Goal: Task Accomplishment & Management: Use online tool/utility

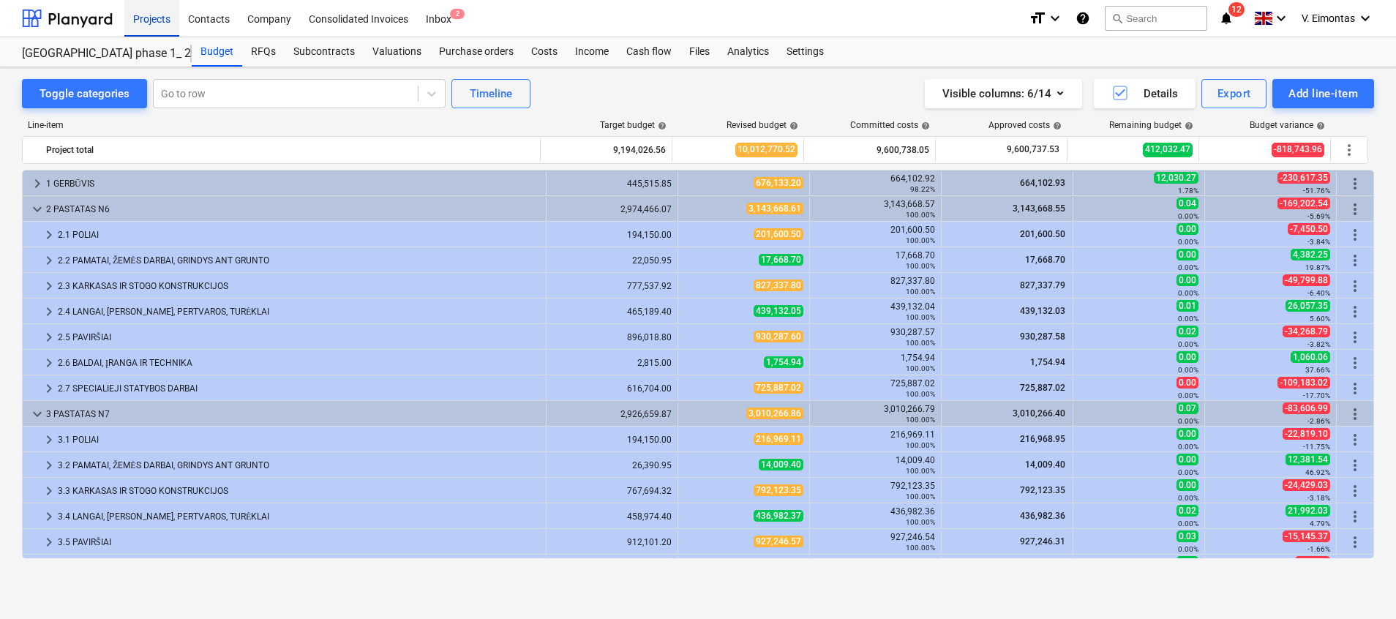
click at [159, 23] on div "Projects" at bounding box center [151, 17] width 55 height 37
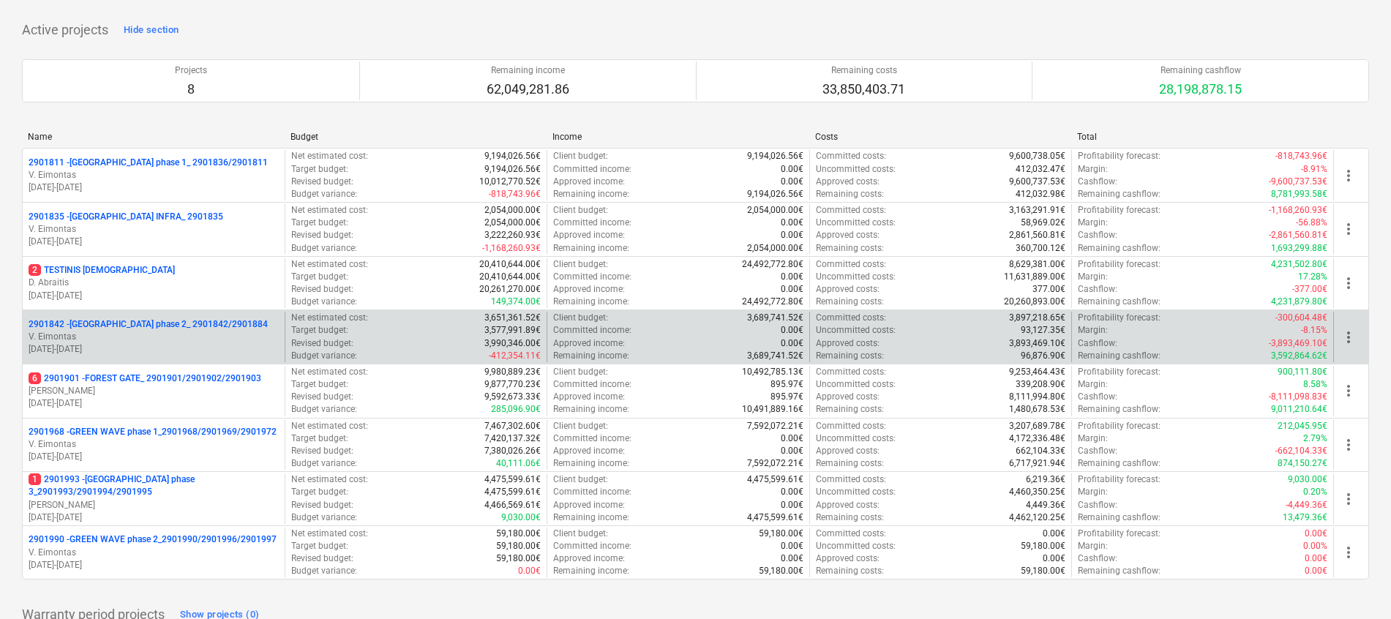
scroll to position [289, 0]
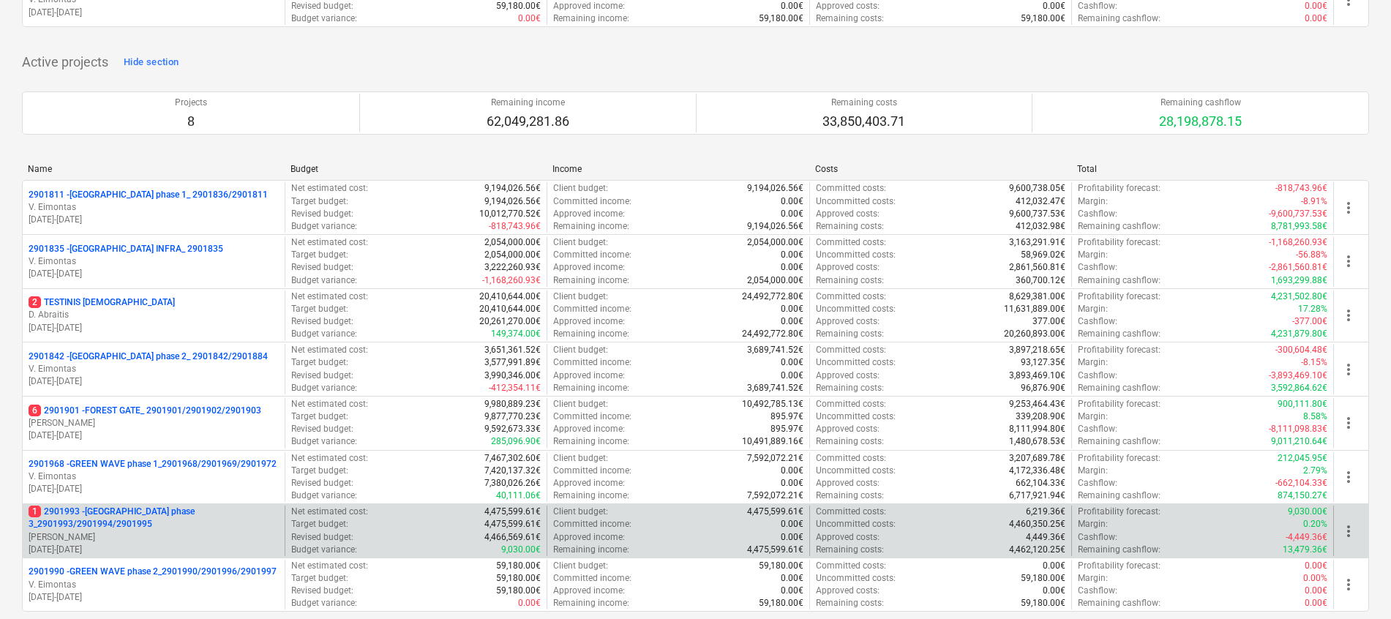
click at [108, 504] on div "1 2901993 - [GEOGRAPHIC_DATA] phase 3_2901993/2901994/2901995 [PERSON_NAME] [DA…" at bounding box center [695, 530] width 1347 height 54
click at [110, 517] on p "1 2901993 - [GEOGRAPHIC_DATA] phase 3_2901993/2901994/2901995" at bounding box center [154, 518] width 250 height 25
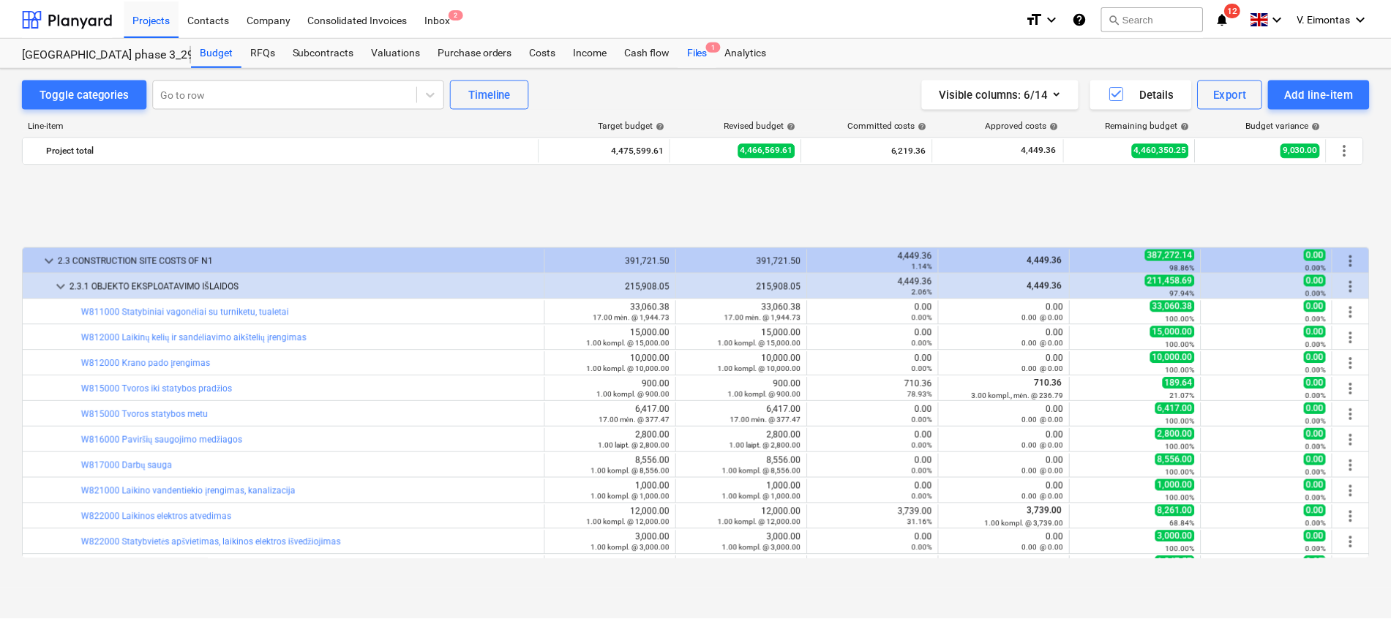
scroll to position [610, 0]
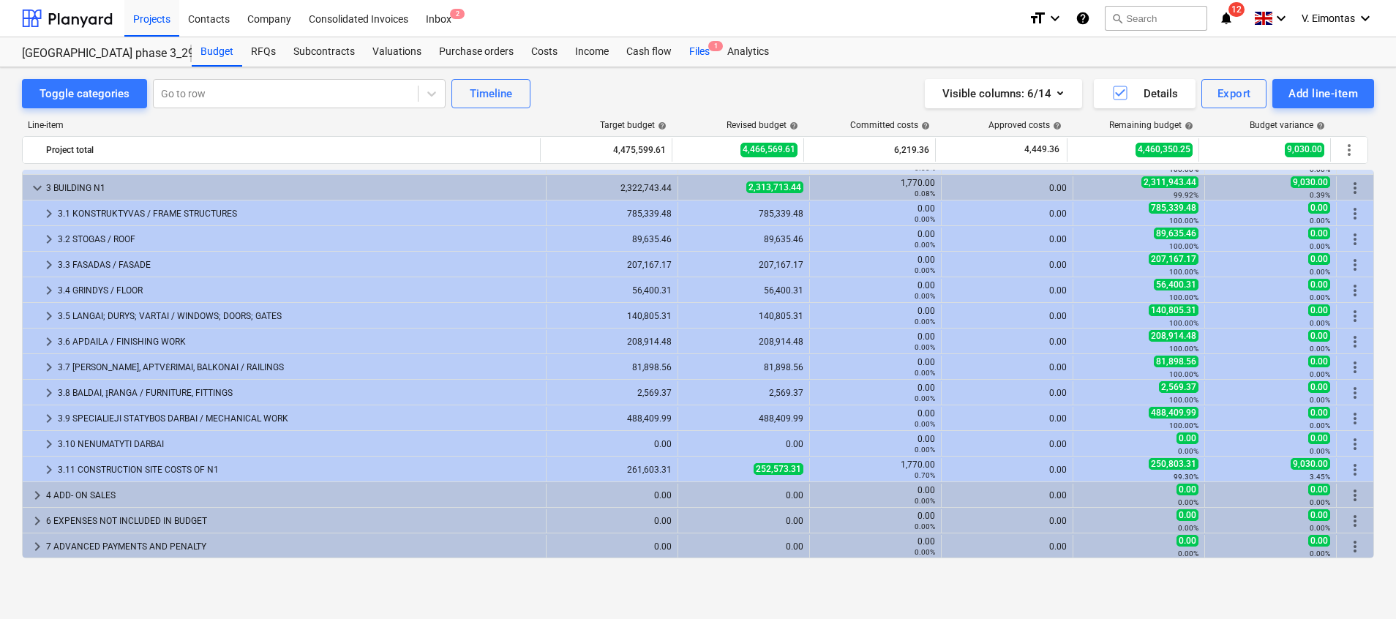
click at [705, 53] on div "Files 1" at bounding box center [699, 51] width 38 height 29
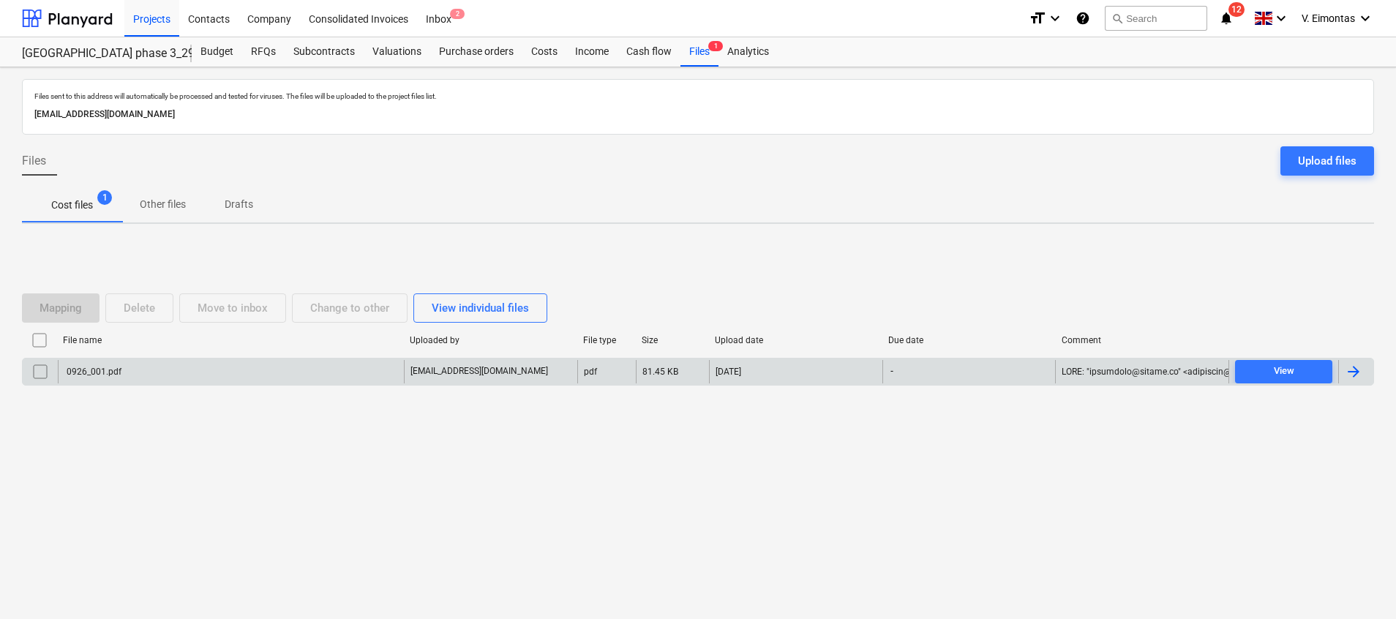
click at [356, 376] on div "0926_001.pdf" at bounding box center [231, 371] width 346 height 23
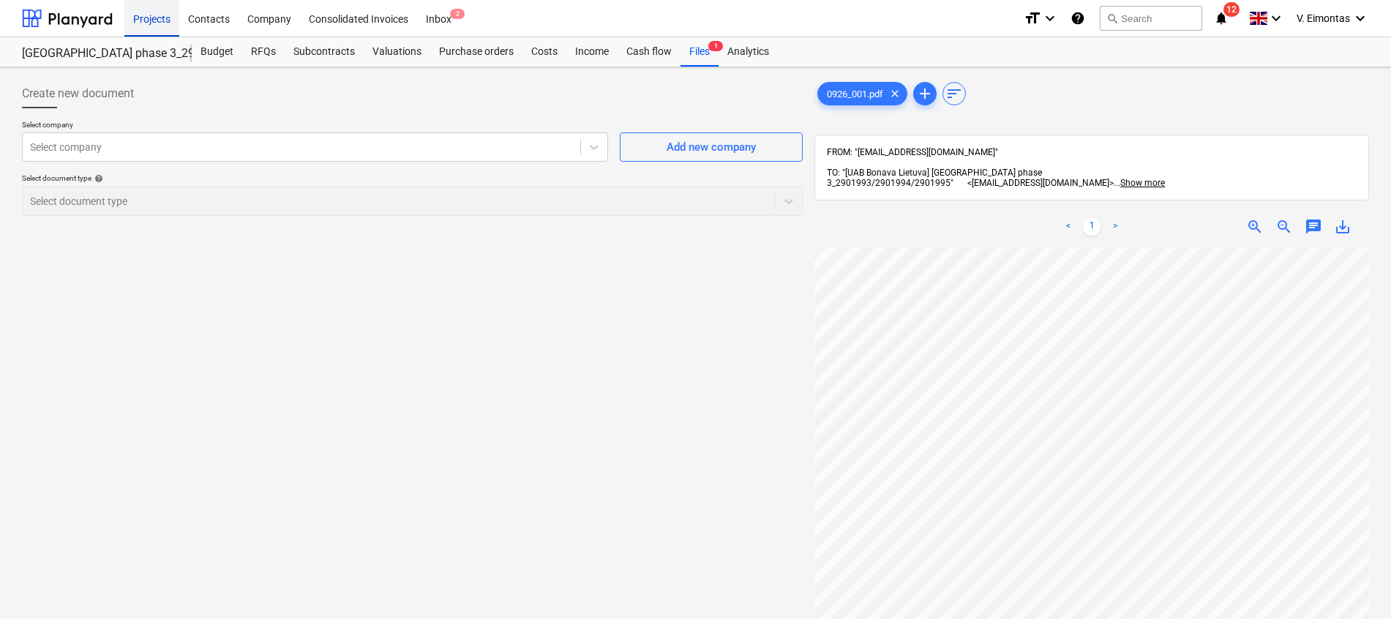
click at [151, 17] on div "Projects" at bounding box center [151, 17] width 55 height 37
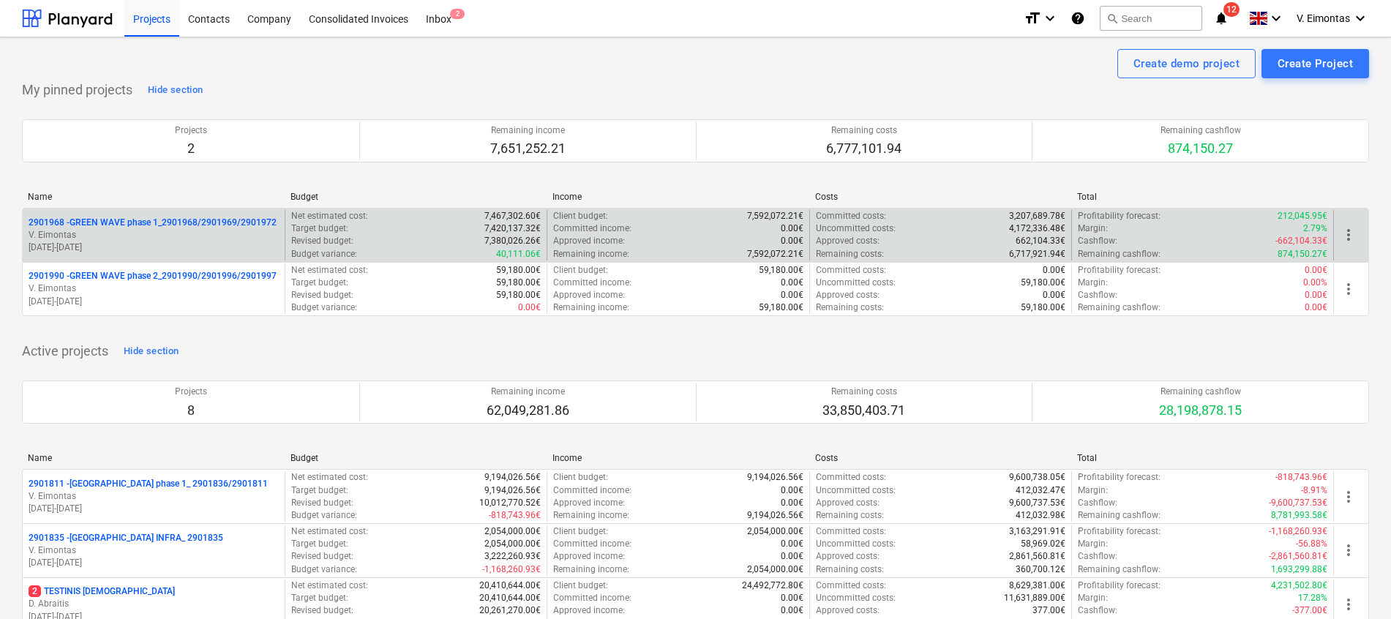
click at [118, 222] on p "2901968 - GREEN WAVE phase 1_2901968/2901969/2901972" at bounding box center [153, 223] width 248 height 12
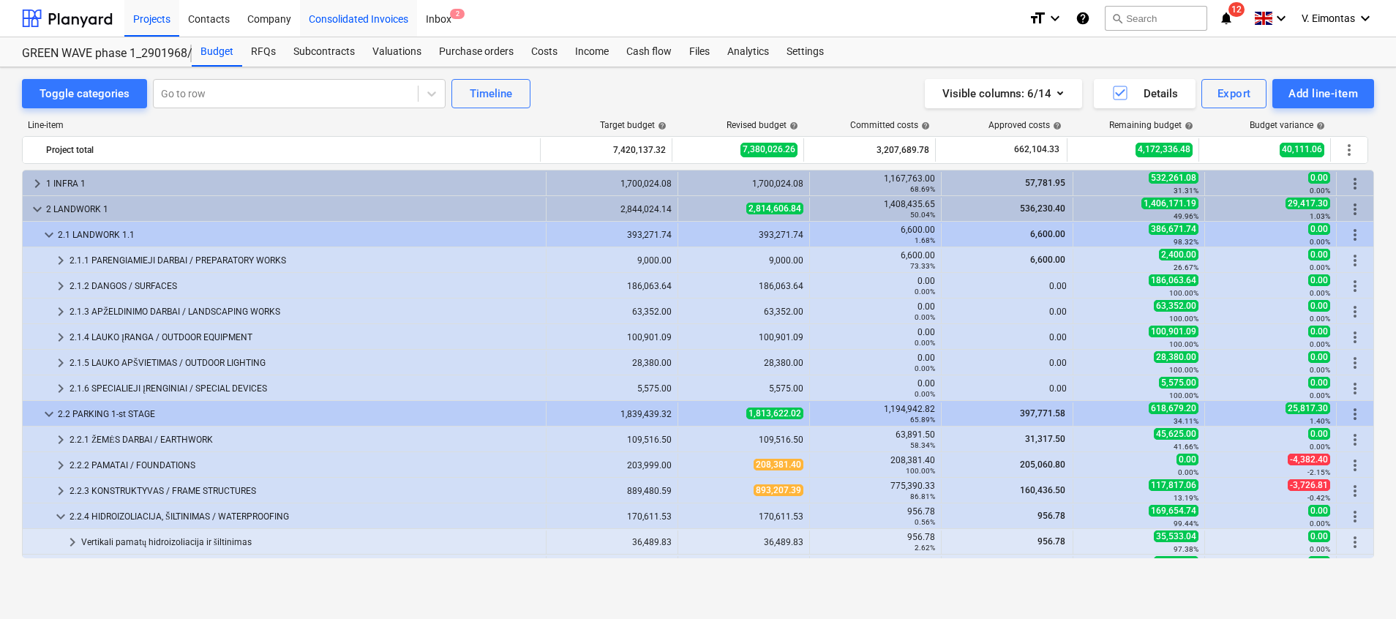
click at [350, 18] on div "Consolidated Invoices" at bounding box center [358, 17] width 117 height 37
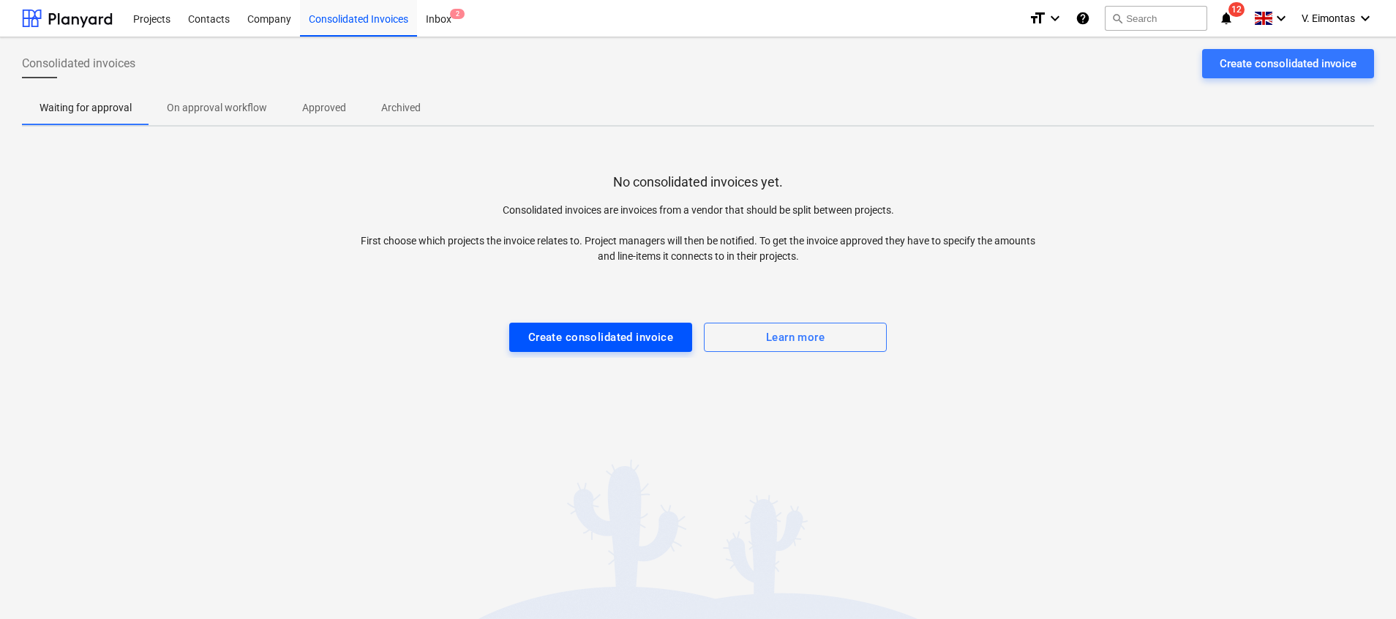
click at [600, 342] on div "Create consolidated invoice" at bounding box center [601, 337] width 146 height 19
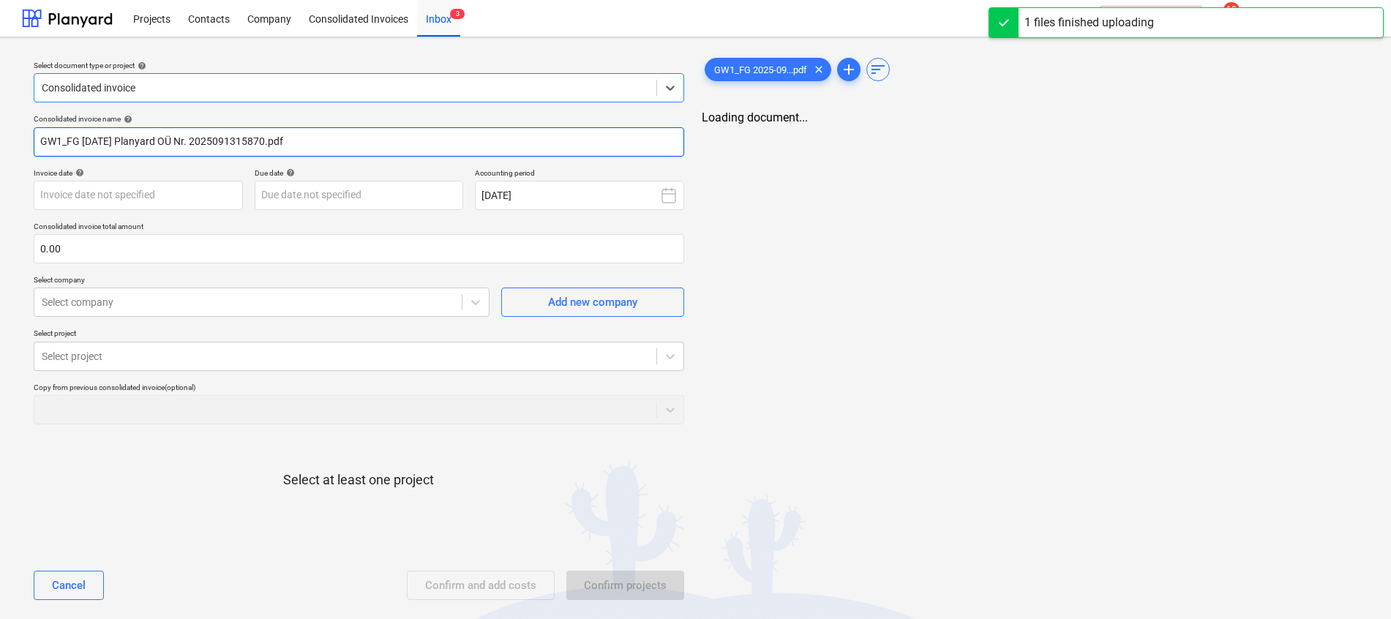
type input "GW1_FG [DATE] Planyard OÜ Nr. 2025091315870.pdf"
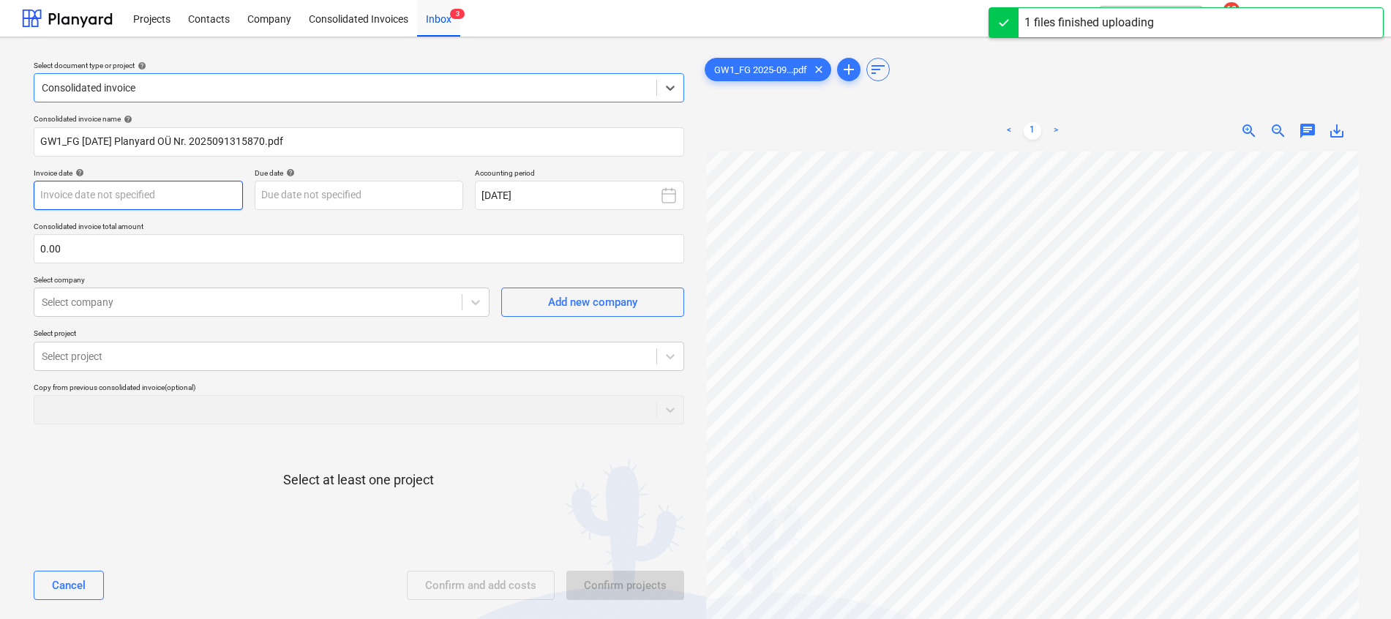
click at [155, 193] on body "Projects Contacts Company Consolidated Invoices Inbox 3 format_size keyboard_ar…" at bounding box center [695, 309] width 1391 height 619
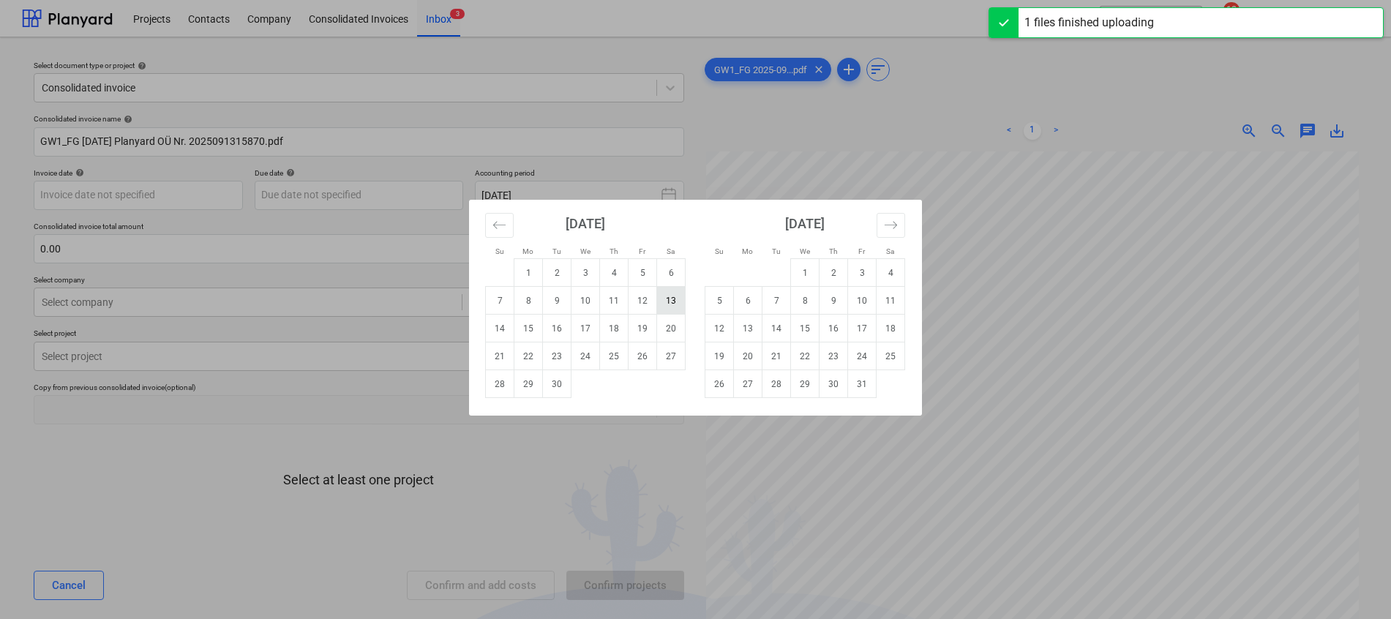
click at [668, 301] on td "13" at bounding box center [671, 301] width 29 height 28
type input "[DATE]"
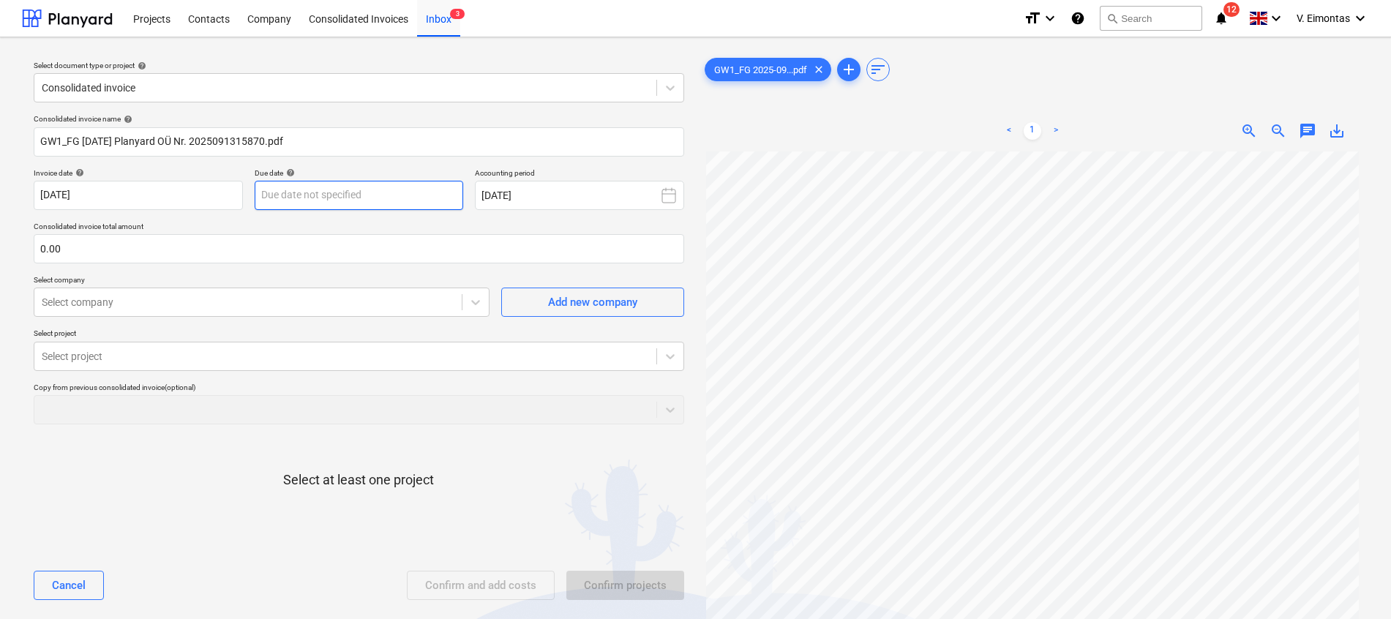
click at [378, 192] on body "Projects Contacts Company Consolidated Invoices Inbox 3 format_size keyboard_ar…" at bounding box center [695, 309] width 1391 height 619
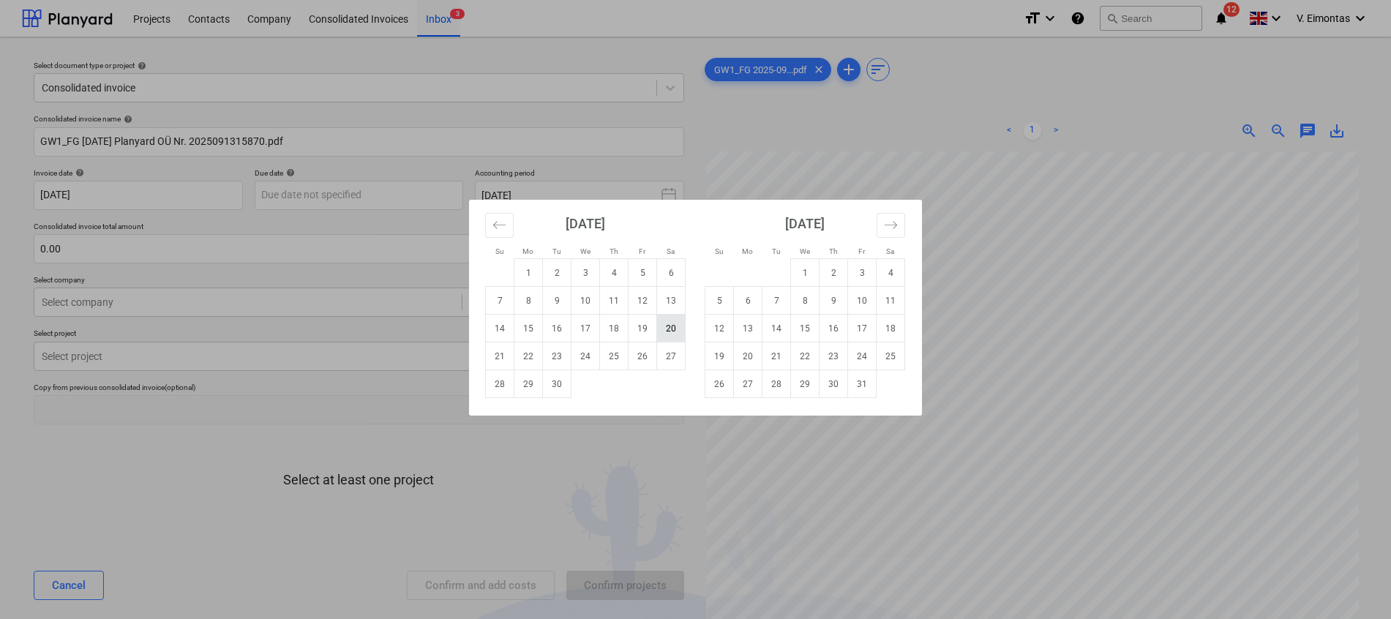
click at [664, 328] on td "20" at bounding box center [671, 329] width 29 height 28
type input "[DATE]"
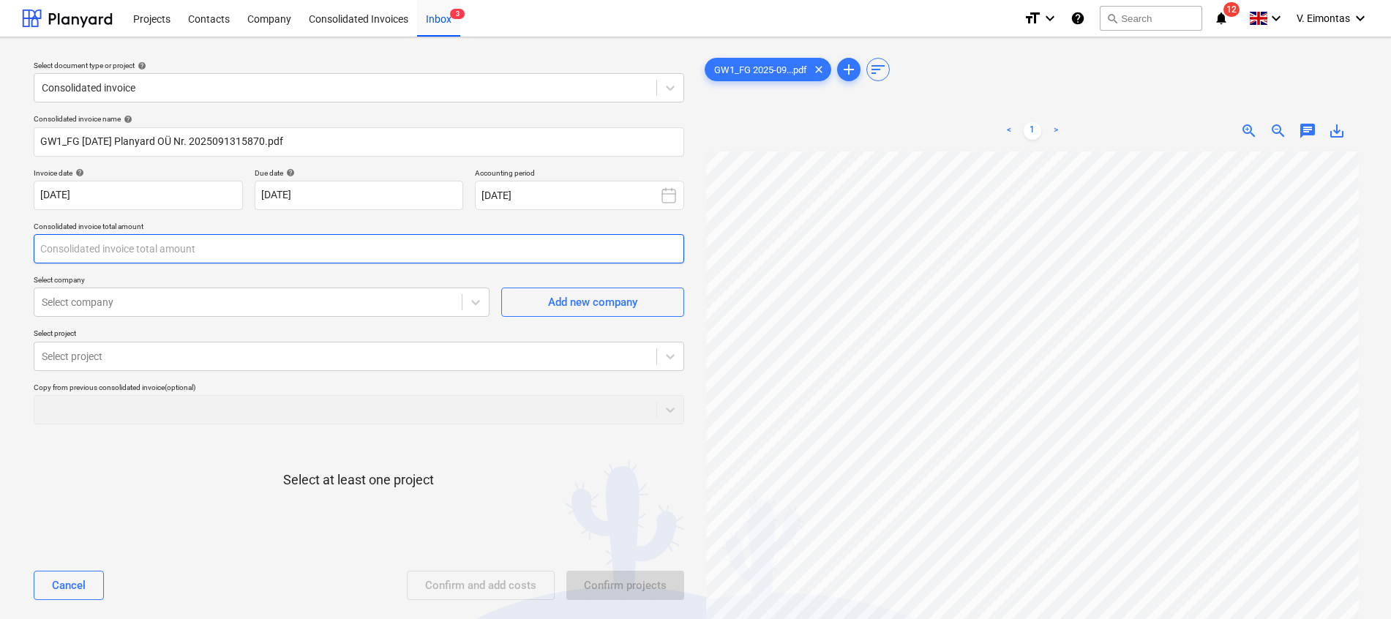
click at [102, 250] on input "text" at bounding box center [359, 248] width 650 height 29
type input "300.00"
click at [157, 301] on div at bounding box center [248, 302] width 413 height 15
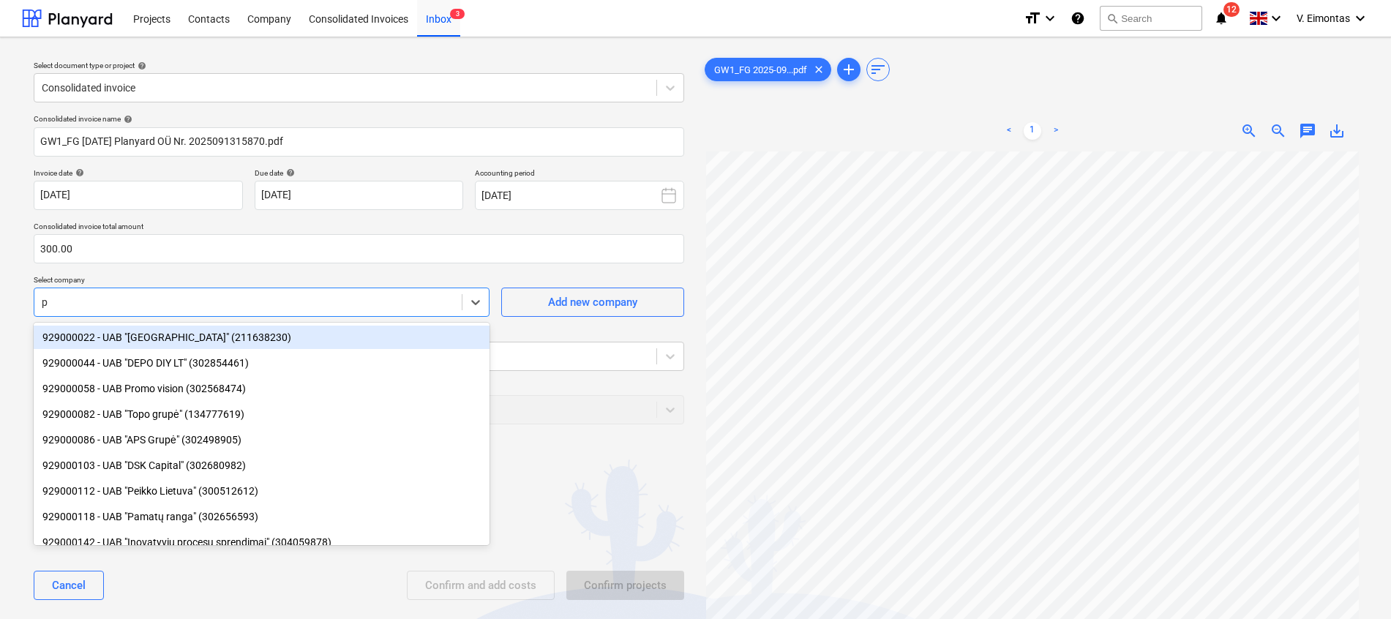
type input "pl"
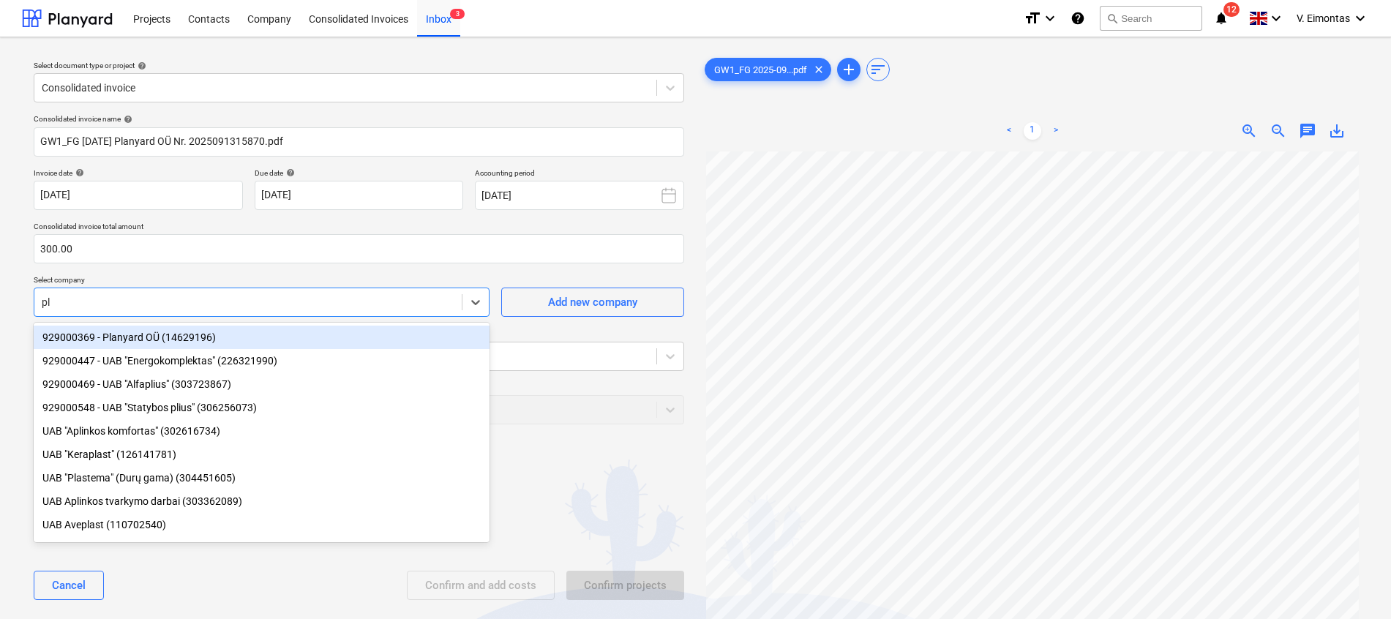
click at [156, 328] on div "929000369 - Planyard OÜ (14629196)" at bounding box center [262, 337] width 456 height 23
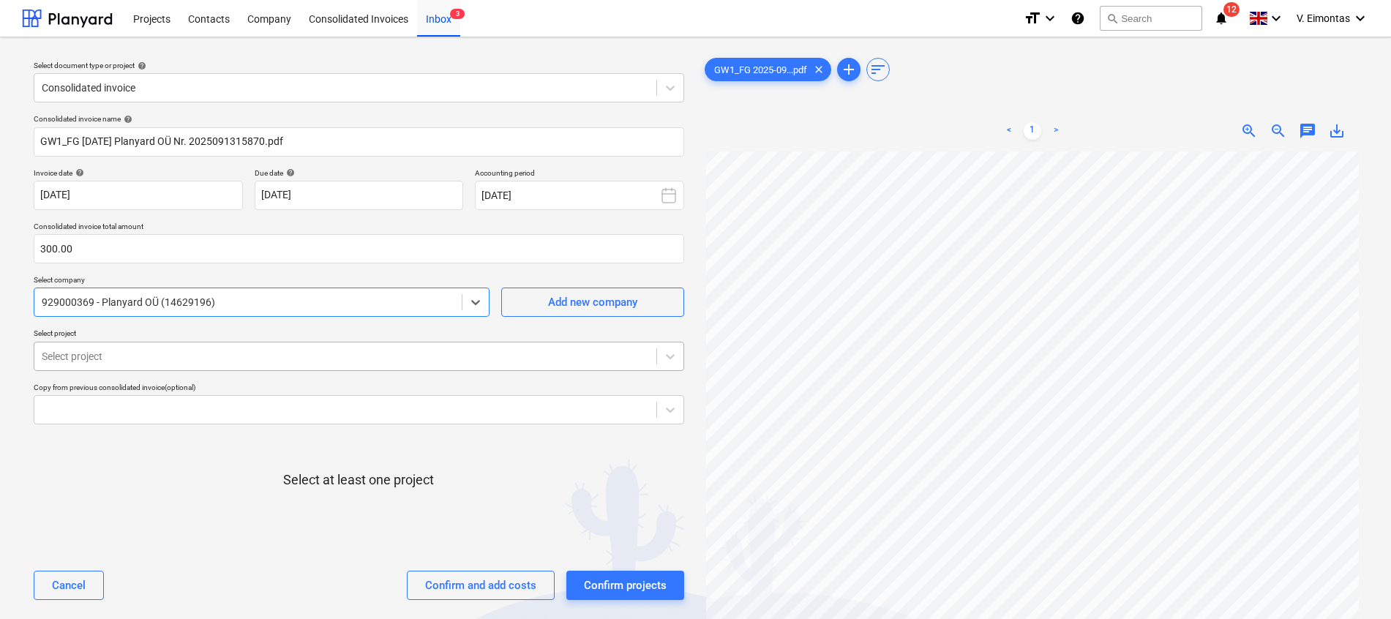
click at [155, 367] on div "Select project" at bounding box center [345, 356] width 622 height 20
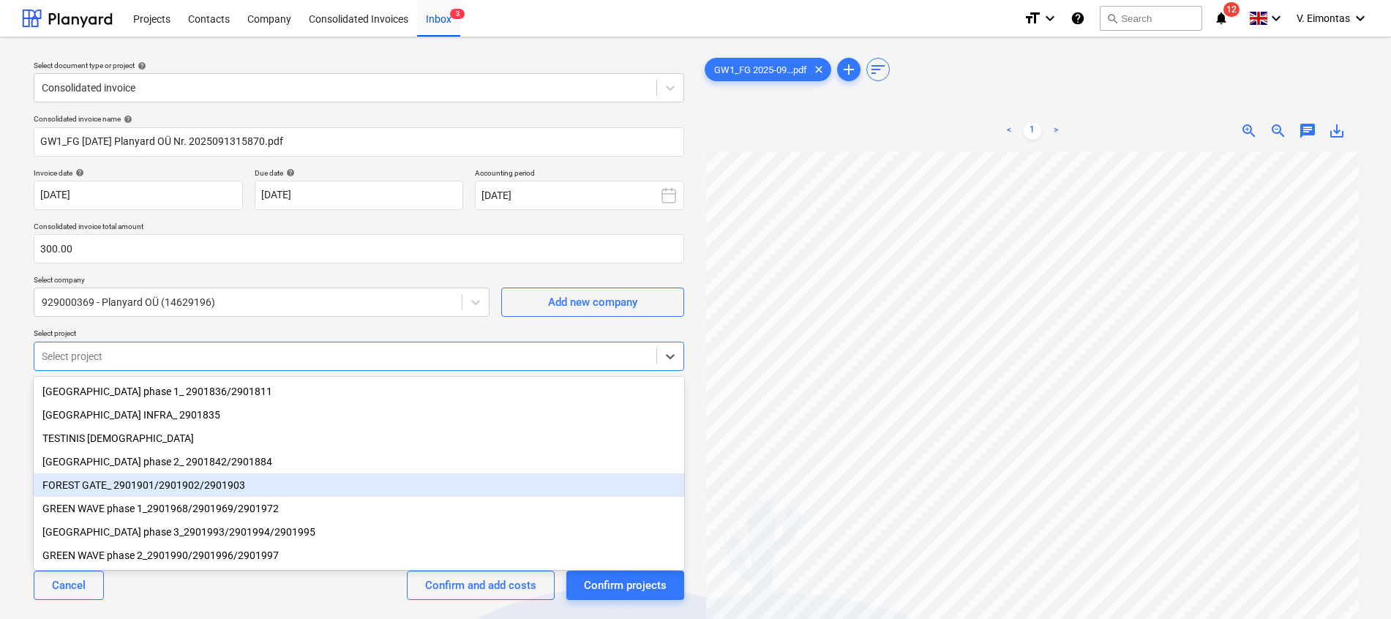
click at [151, 485] on div "FOREST GATE_ 2901901/2901902/2901903" at bounding box center [359, 484] width 650 height 23
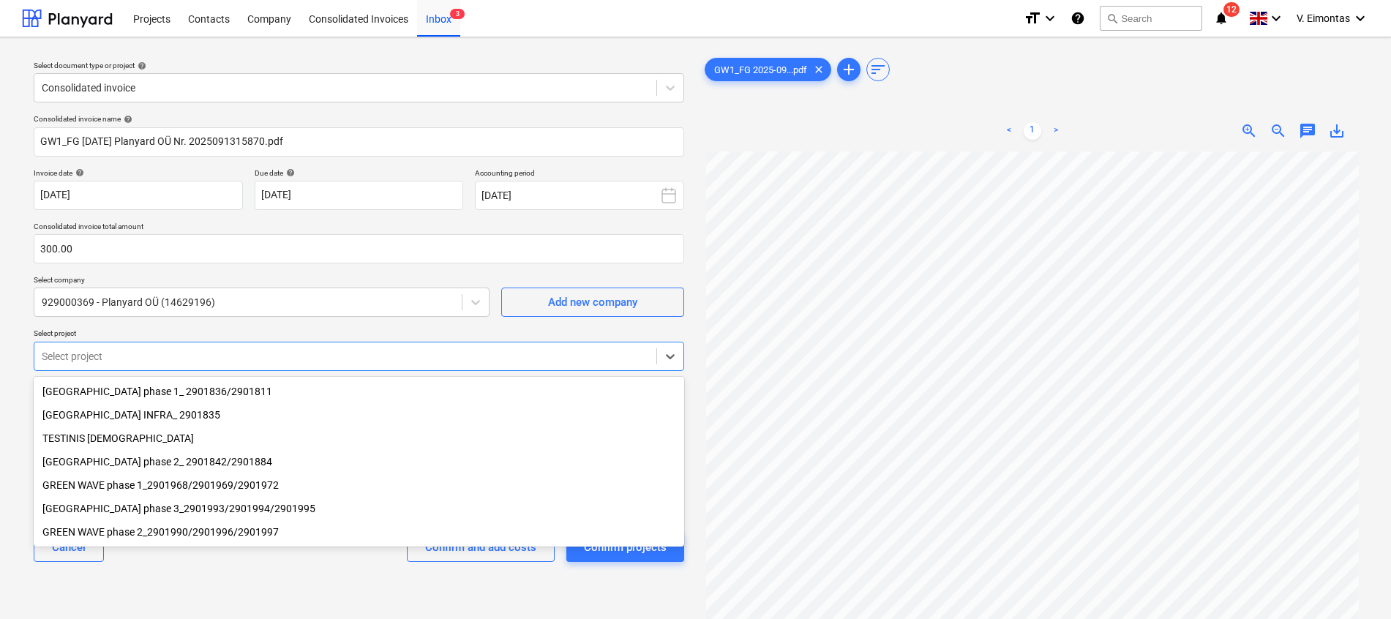
click at [132, 487] on div "GREEN WAVE phase 1_2901968/2901969/2901972" at bounding box center [359, 484] width 650 height 23
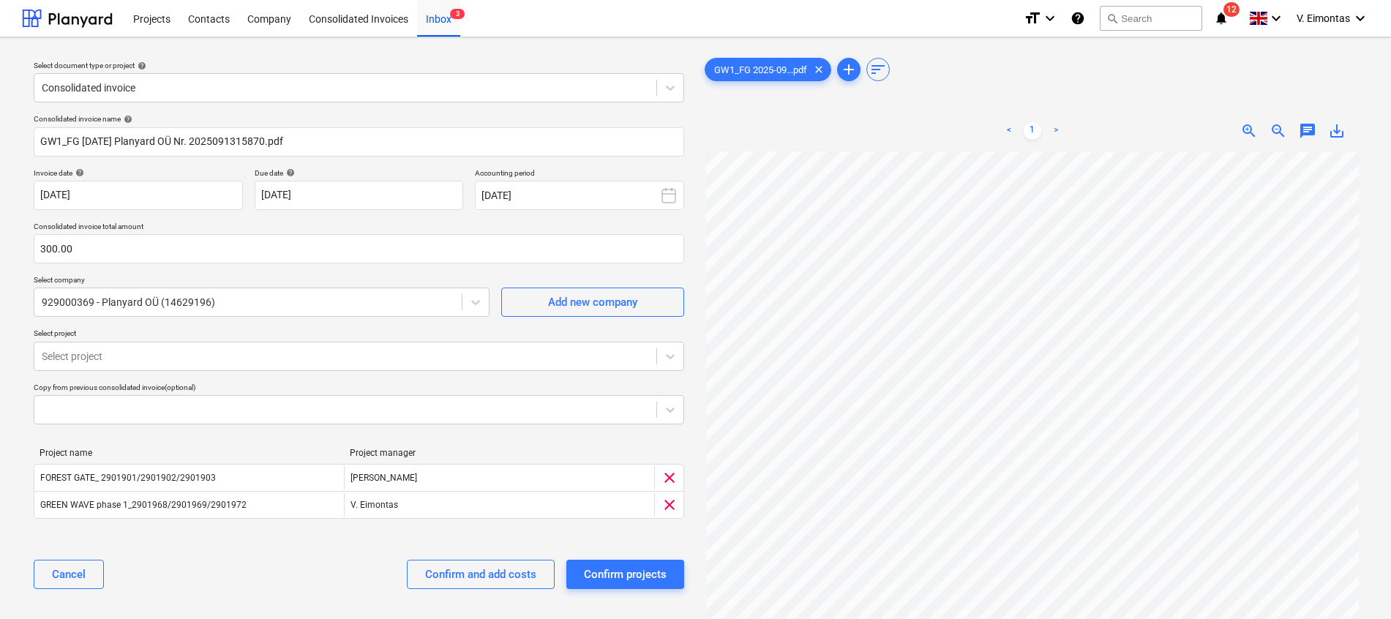
click at [285, 325] on div "Consolidated invoice name help GW1_FG [DATE] Planyard OÜ Nr. 2025091315870.pdf …" at bounding box center [359, 357] width 662 height 498
click at [479, 573] on div "Confirm and add costs" at bounding box center [480, 574] width 111 height 19
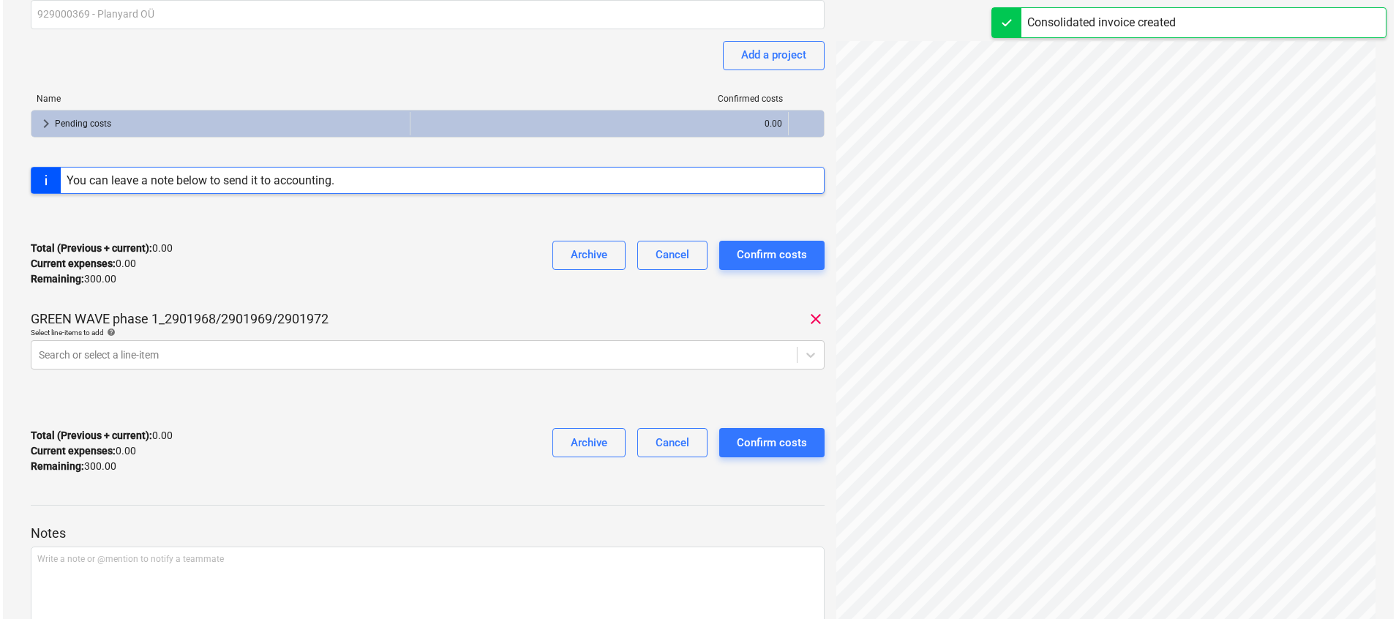
scroll to position [219, 0]
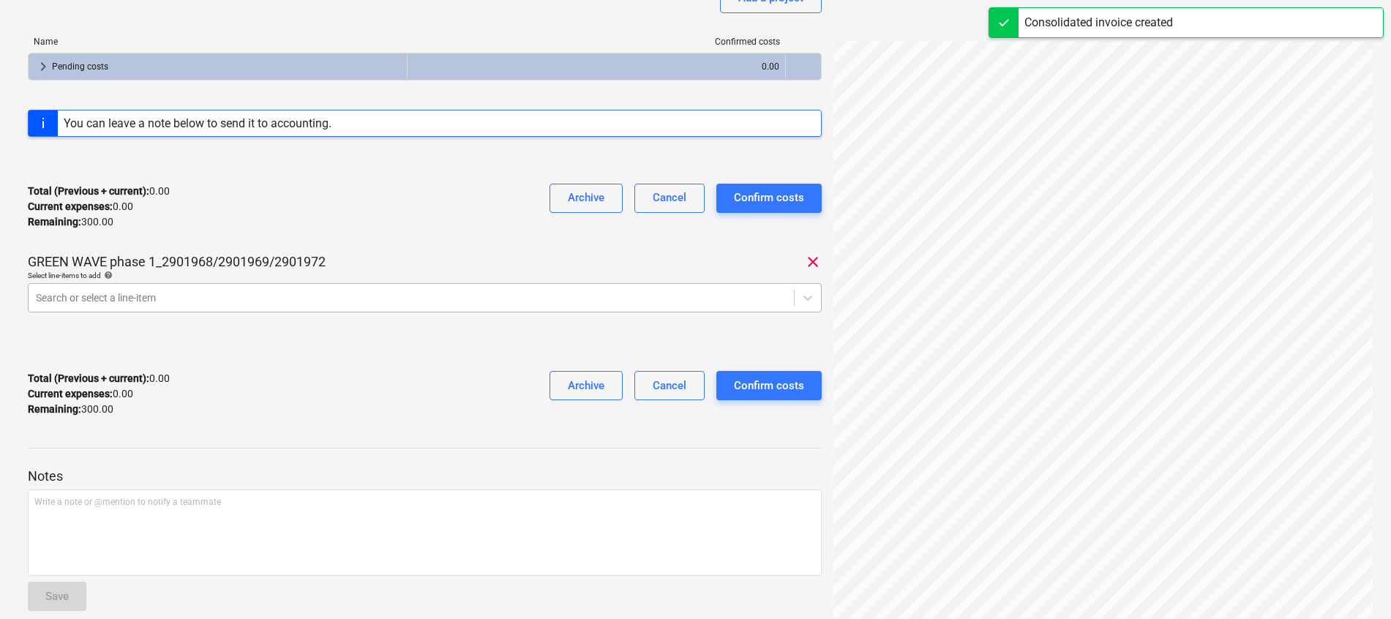
click at [286, 300] on div at bounding box center [411, 297] width 751 height 15
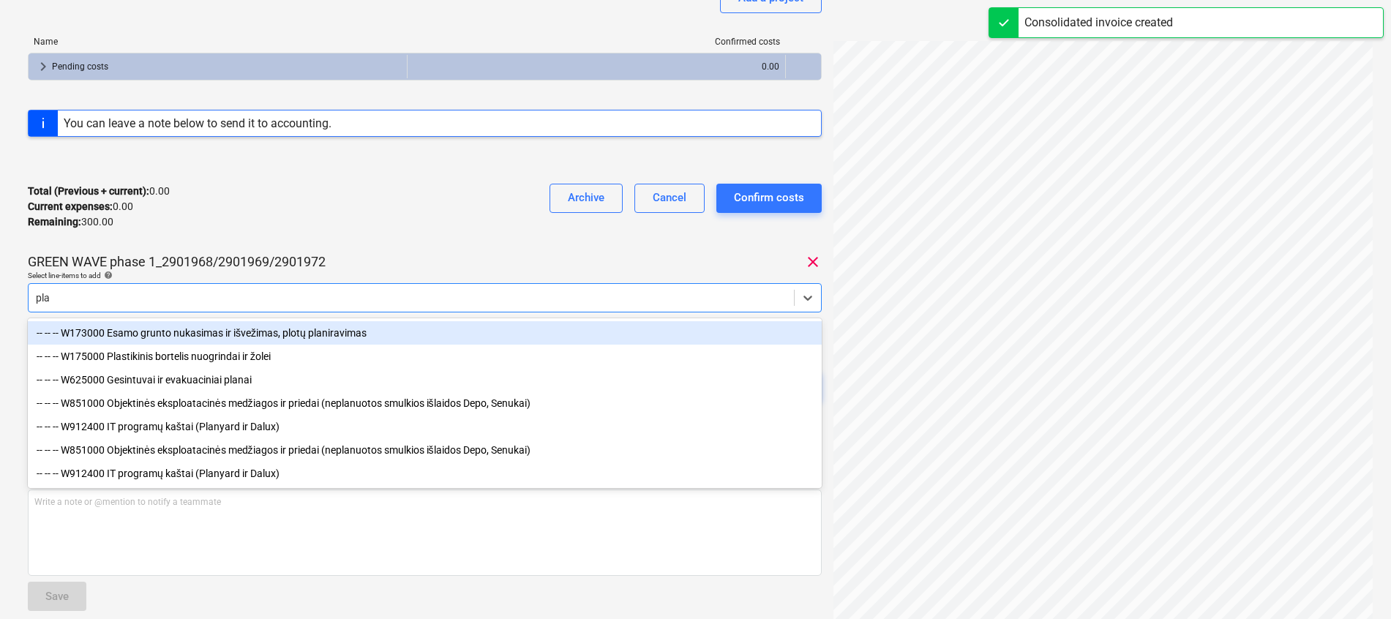
type input "plan"
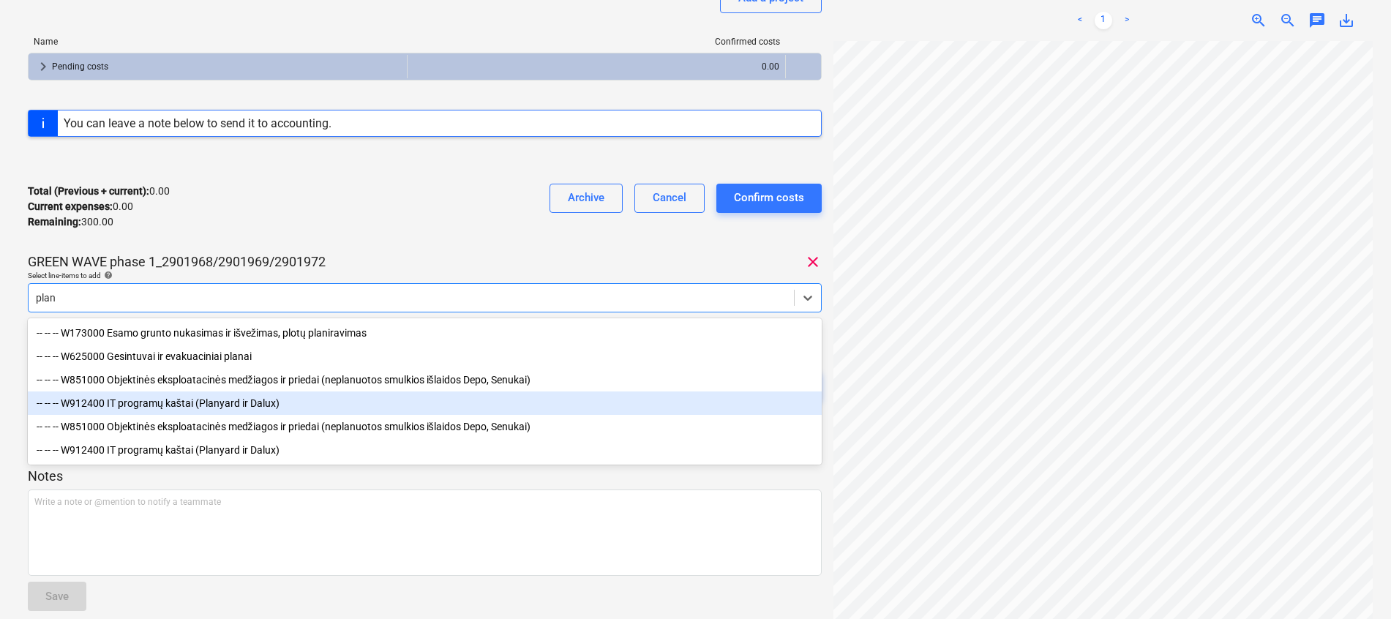
click at [250, 401] on div "-- -- -- W912400 IT programų kaštai (Planyard ir Dalux)" at bounding box center [425, 402] width 794 height 23
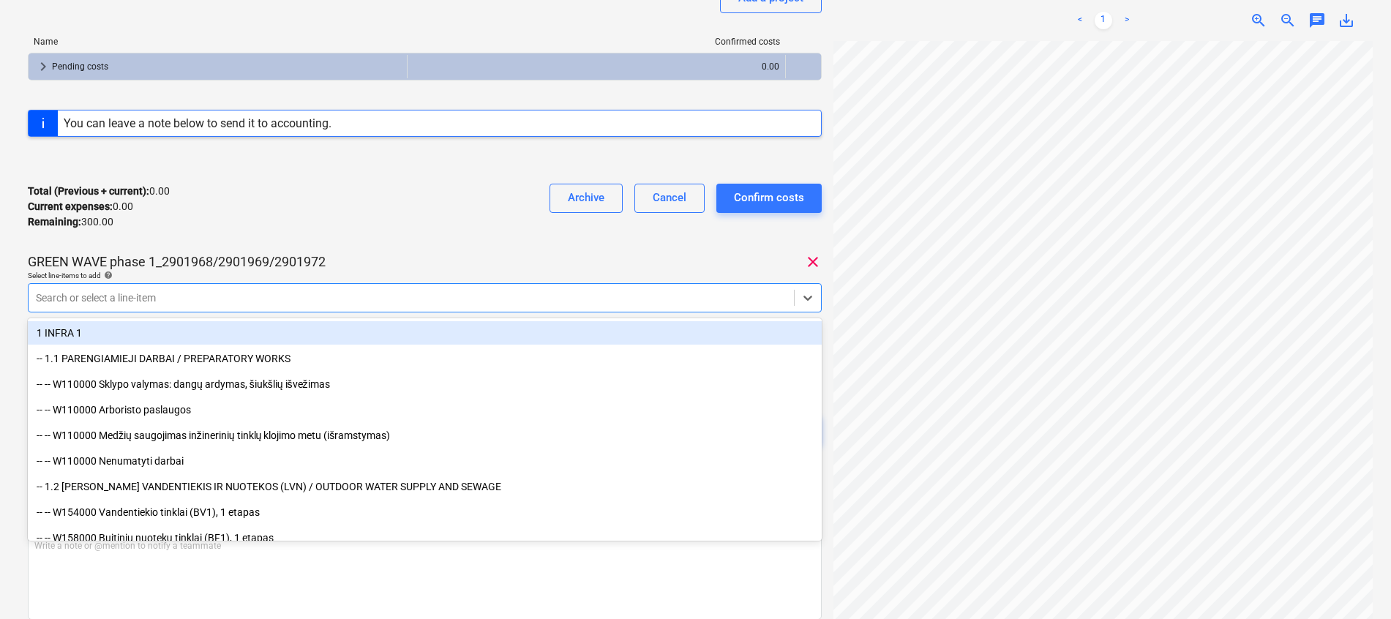
click at [364, 217] on div "Total (Previous + current) : 0.00 Current expenses : 0.00 Remaining : 300.00 Ar…" at bounding box center [425, 207] width 794 height 70
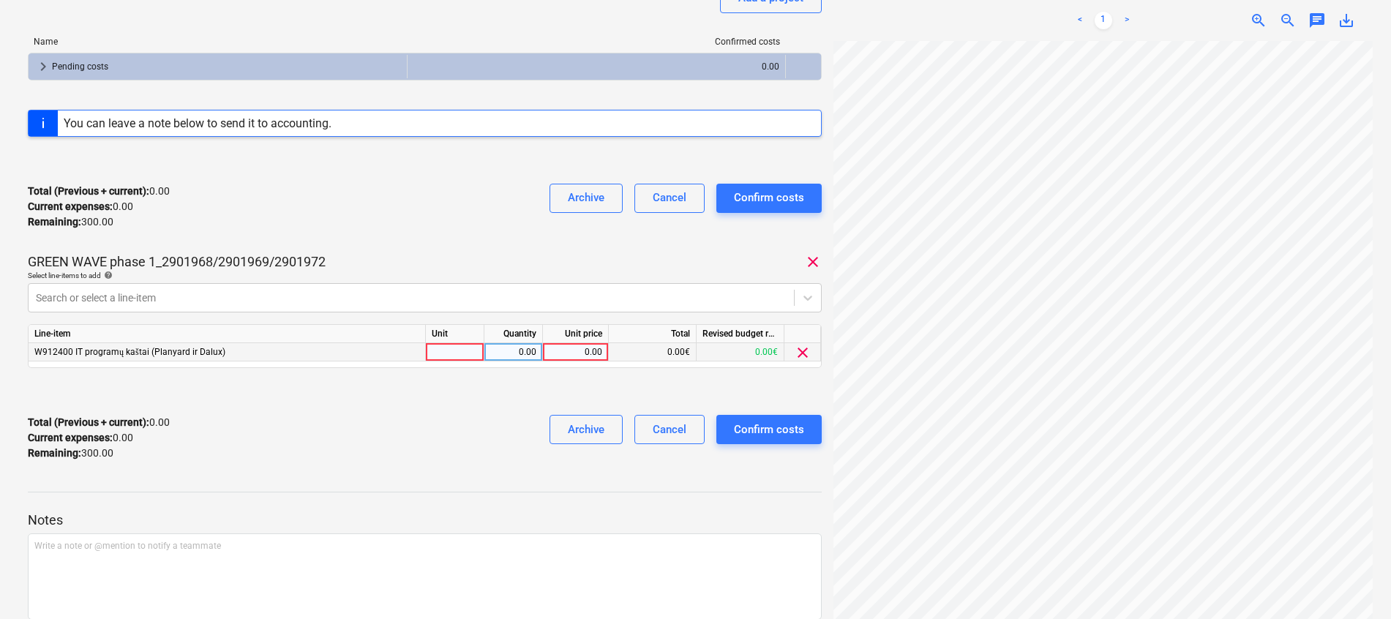
click at [805, 351] on span "clear" at bounding box center [803, 353] width 18 height 18
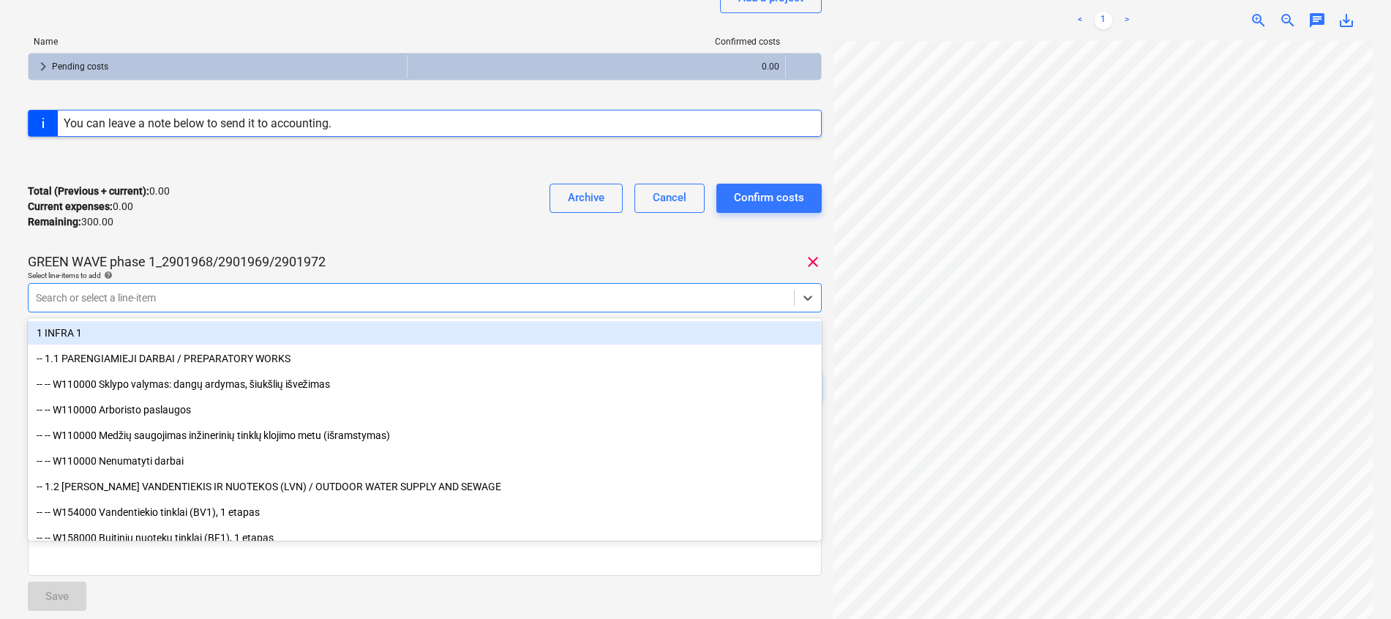
click at [414, 306] on div "Search or select a line-item" at bounding box center [411, 298] width 765 height 20
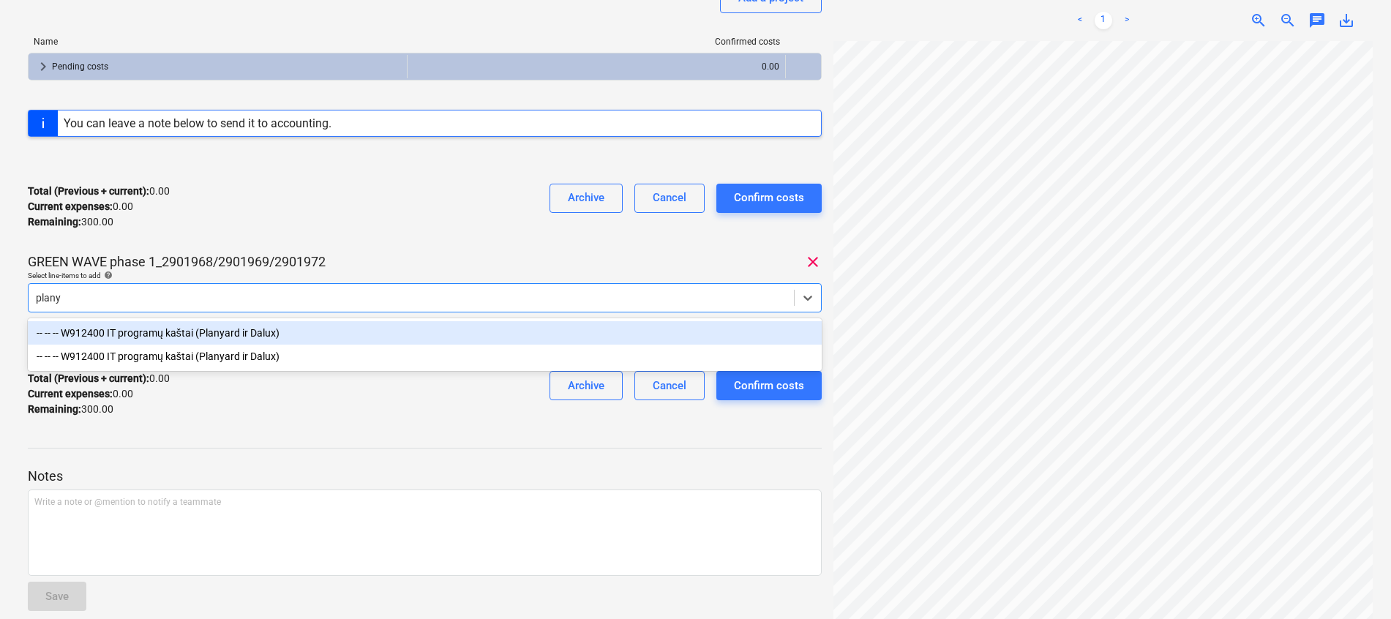
type input "planya"
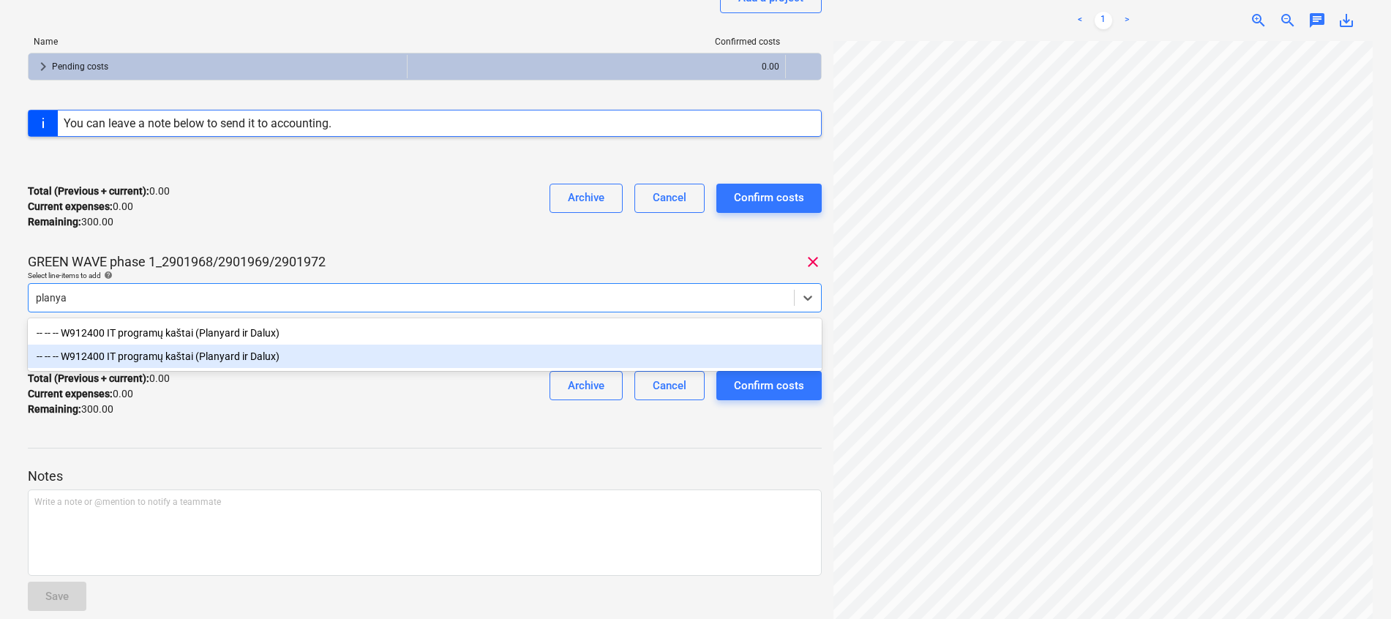
click at [370, 356] on div "-- -- -- W912400 IT programų kaštai (Planyard ir Dalux)" at bounding box center [425, 356] width 794 height 23
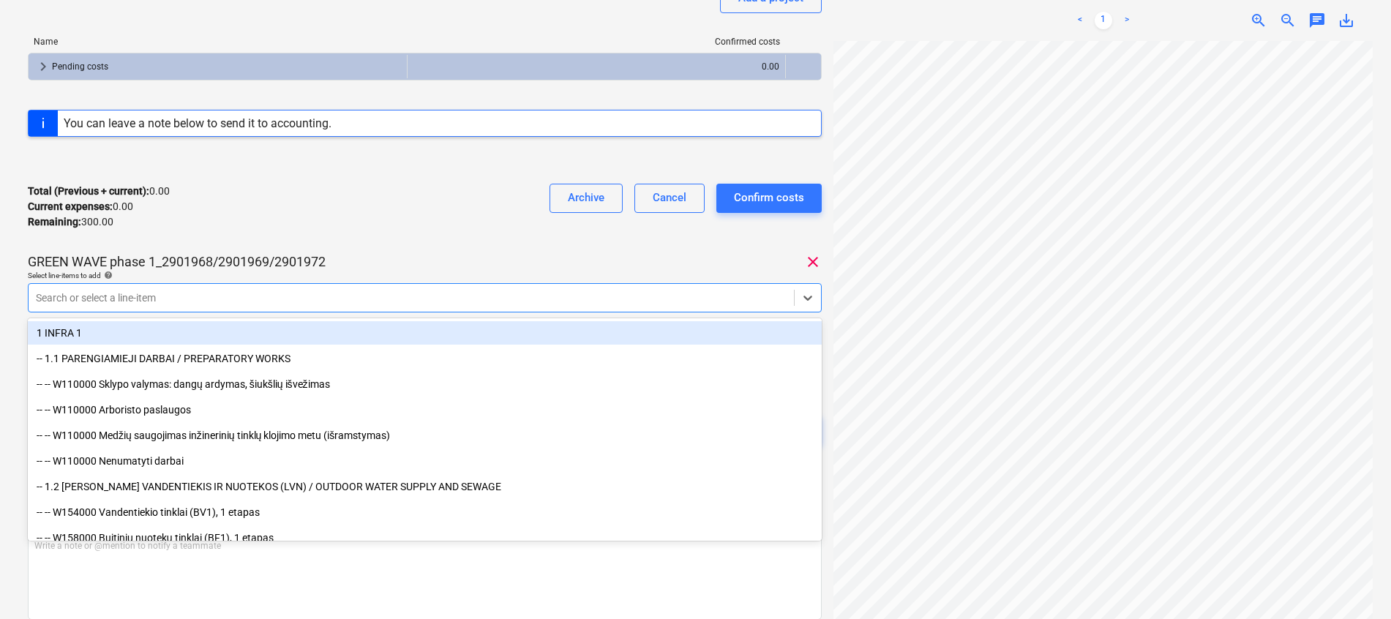
click at [447, 240] on div "Total (Previous + current) : 0.00 Current expenses : 0.00 Remaining : 300.00 Ar…" at bounding box center [425, 207] width 794 height 70
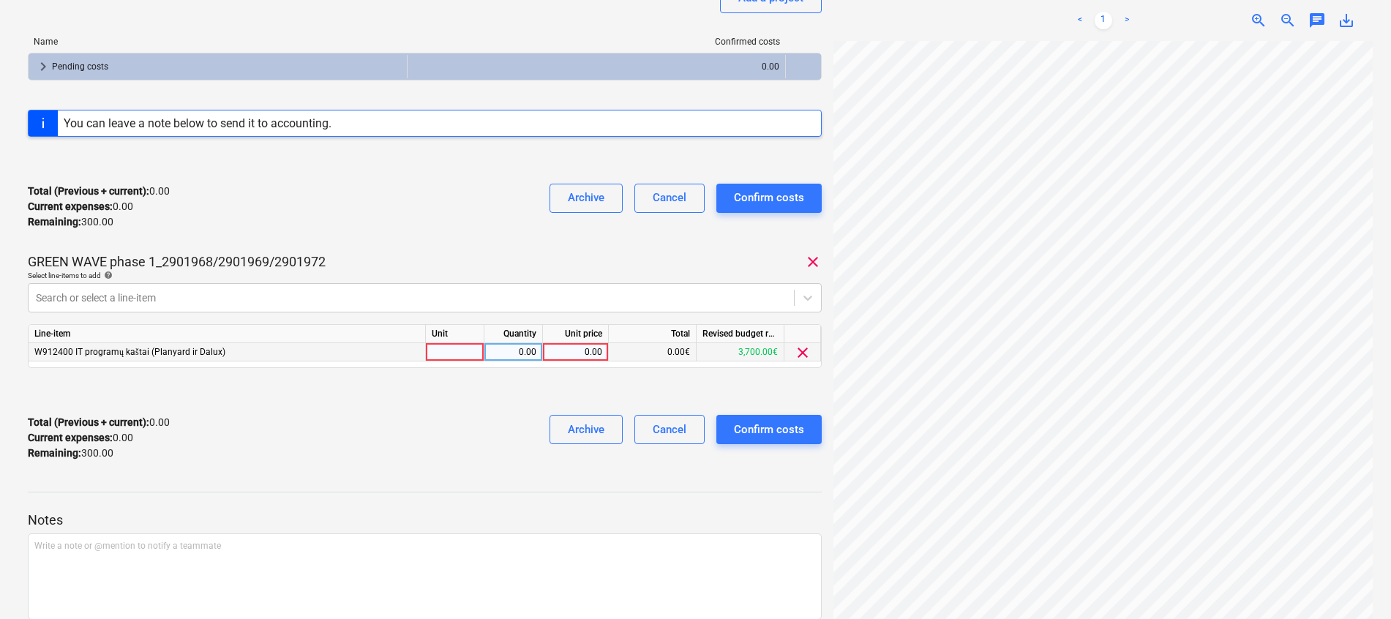
click at [457, 347] on div at bounding box center [455, 352] width 59 height 18
type input "mėn."
type input "1"
type input "150"
click at [428, 406] on div "Total (Previous + current) : 0.00 Current expenses : 0.00 Remaining : 300.00 Ar…" at bounding box center [425, 438] width 794 height 70
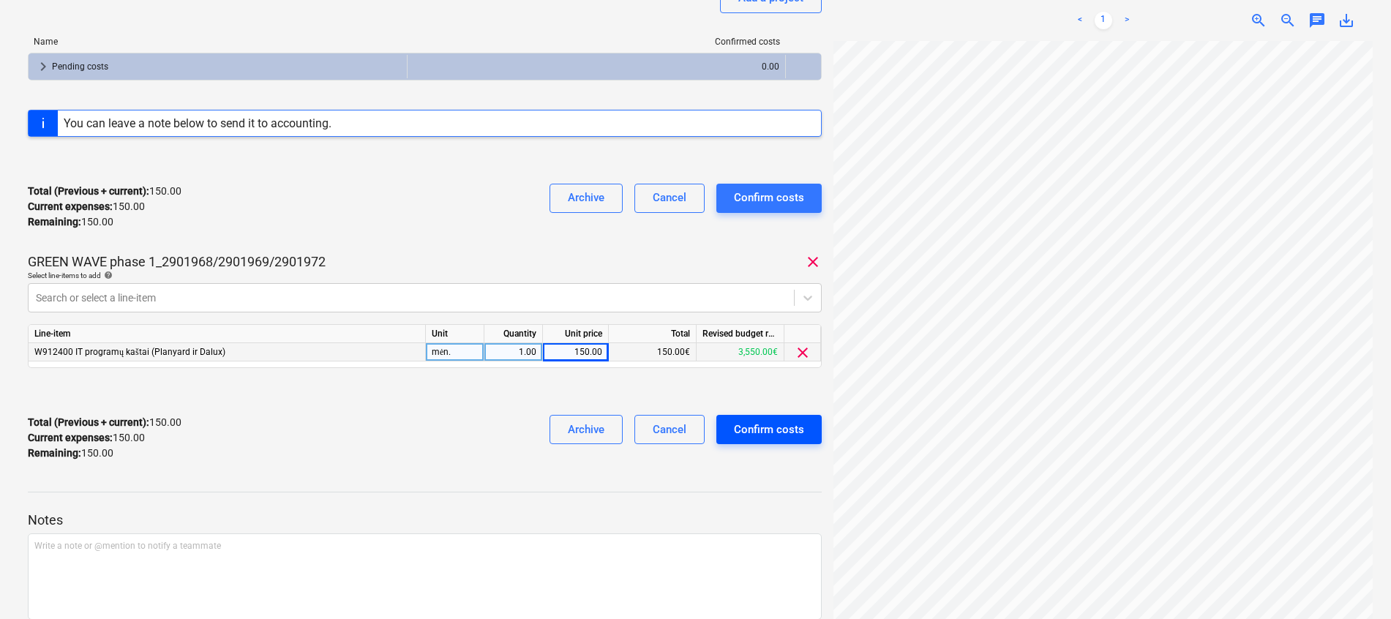
click at [798, 420] on div "Confirm costs" at bounding box center [769, 429] width 70 height 19
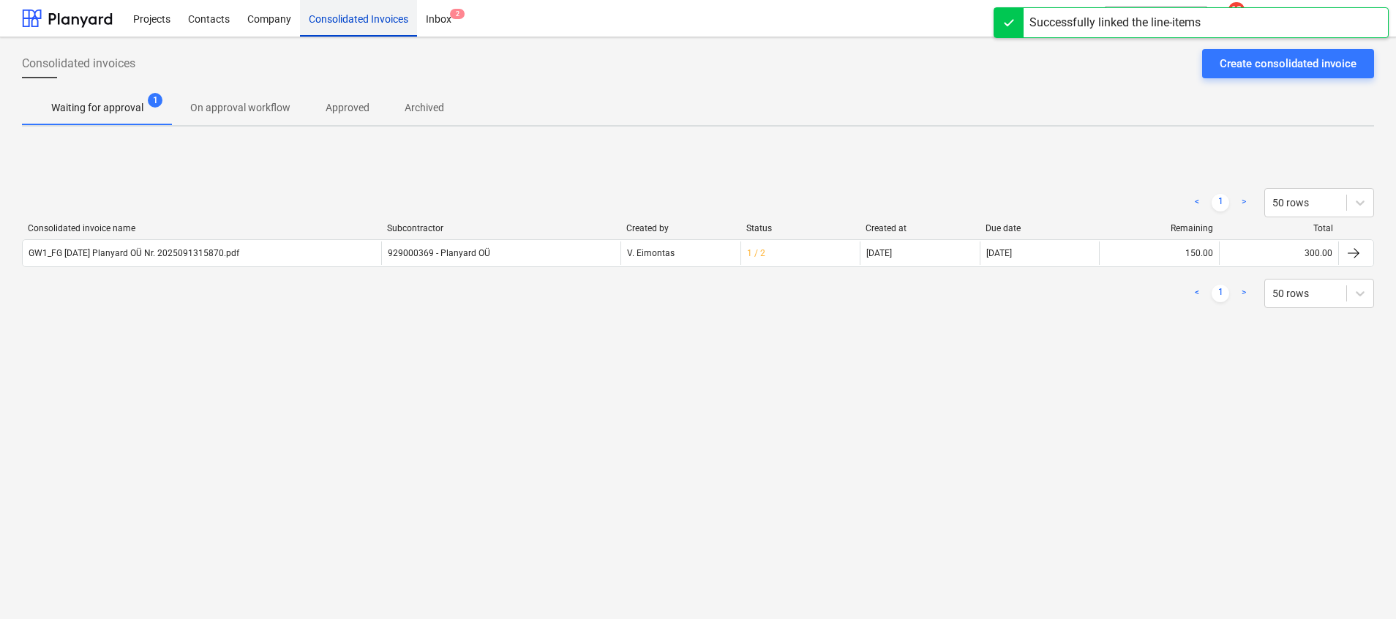
drag, startPoint x: 161, startPoint y: 19, endPoint x: 306, endPoint y: 21, distance: 144.9
click at [160, 19] on div "Projects" at bounding box center [151, 17] width 55 height 37
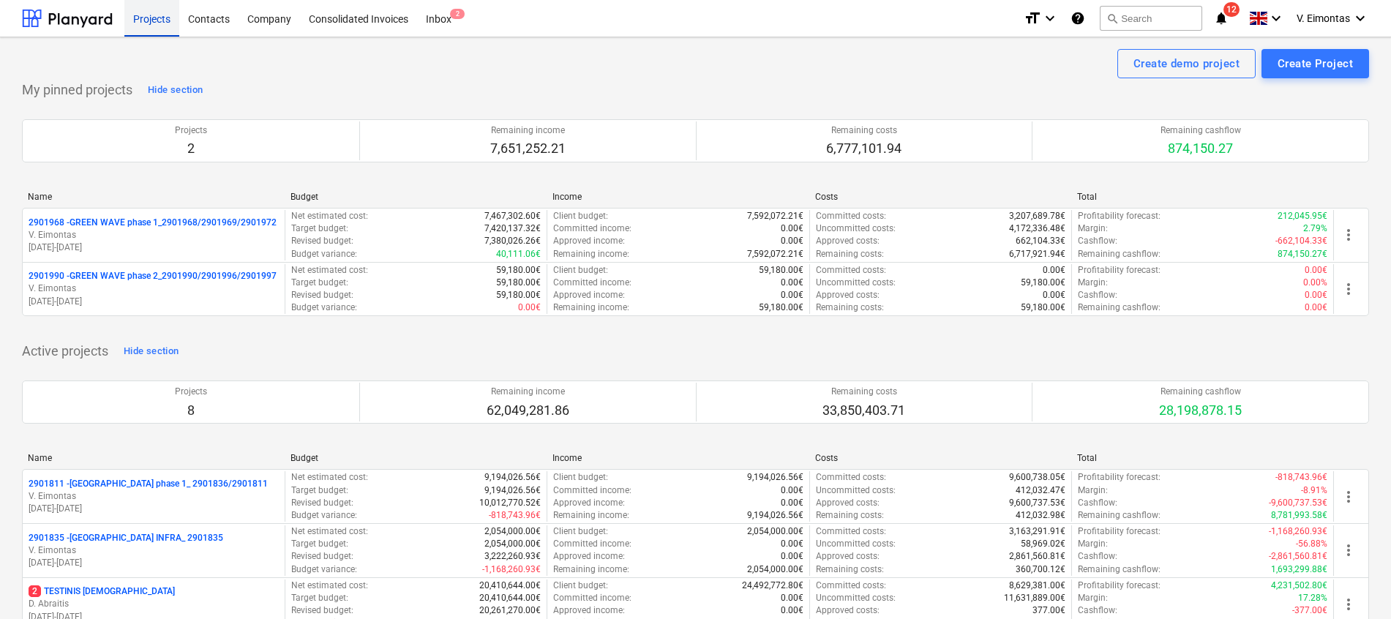
click at [158, 11] on div "Projects" at bounding box center [151, 17] width 55 height 37
